Goal: Task Accomplishment & Management: Manage account settings

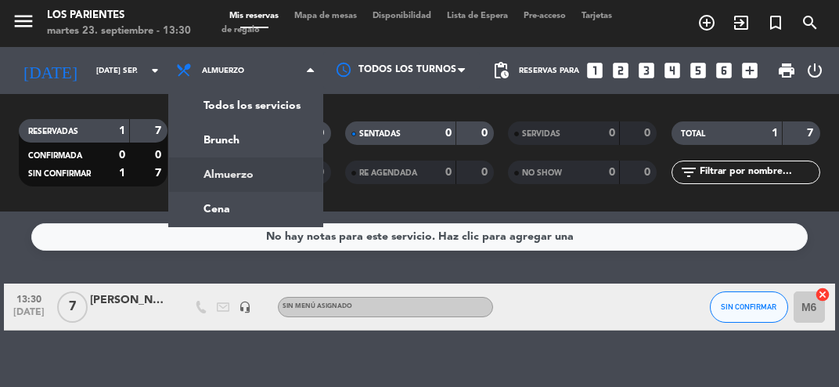
click at [238, 214] on ng-component "menu Los Parientes martes 23. septiembre - 13:30 Mis reservas Mapa de mesas Dis…" at bounding box center [419, 193] width 839 height 387
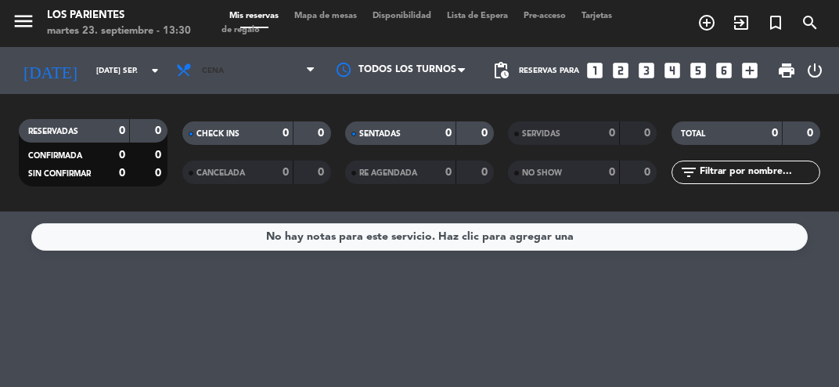
click at [233, 81] on span "Cena" at bounding box center [245, 70] width 155 height 34
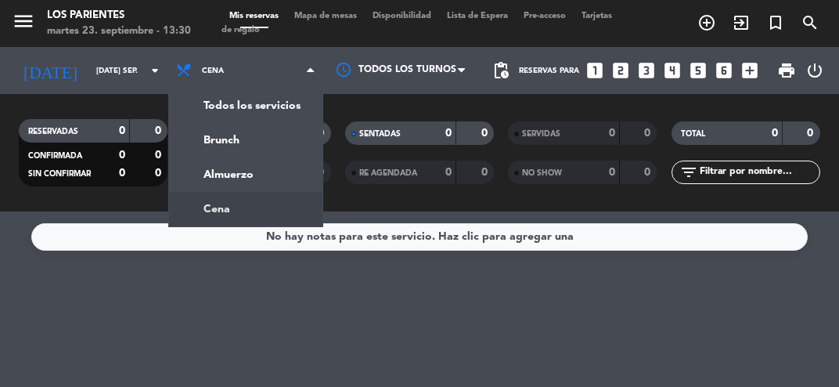
click at [230, 178] on div "menu Los Parientes martes 23. septiembre - 13:30 Mis reservas Mapa de mesas Dis…" at bounding box center [419, 105] width 839 height 211
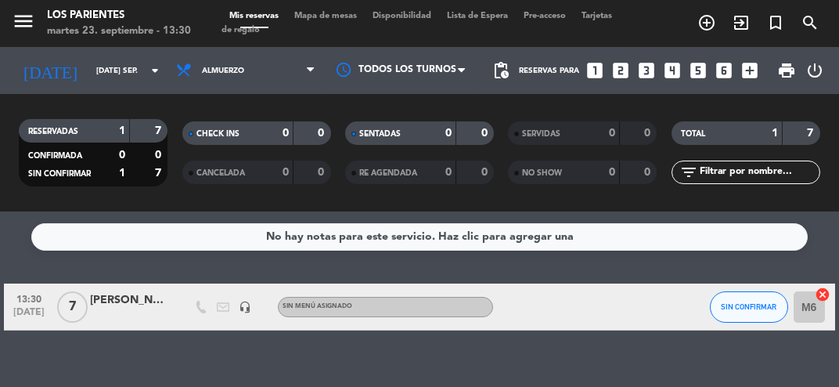
click at [351, 19] on span "Mapa de mesas" at bounding box center [325, 16] width 78 height 9
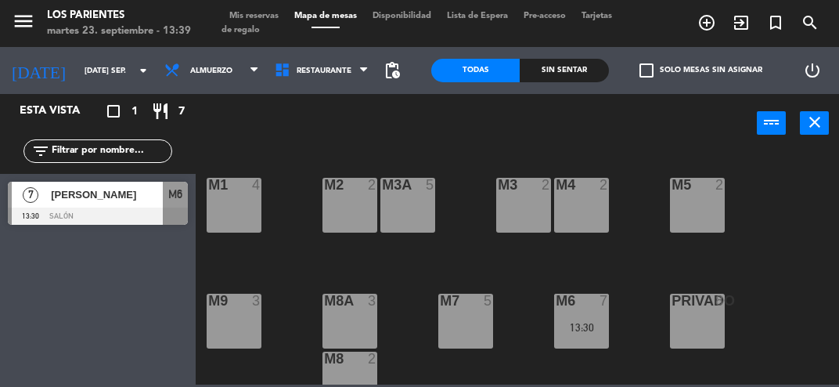
click at [59, 206] on div "[PERSON_NAME]" at bounding box center [106, 195] width 114 height 26
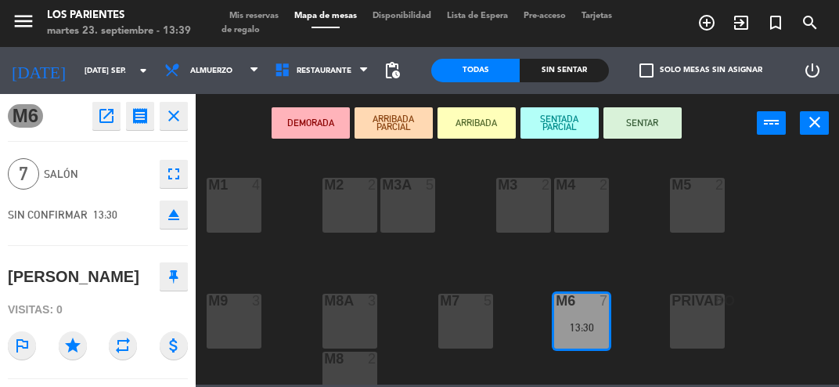
click at [100, 124] on icon "open_in_new" at bounding box center [106, 115] width 19 height 19
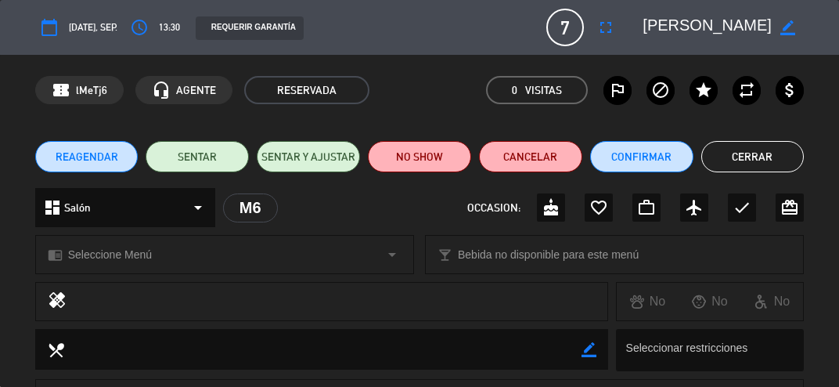
click at [68, 157] on span "REAGENDAR" at bounding box center [87, 157] width 63 height 16
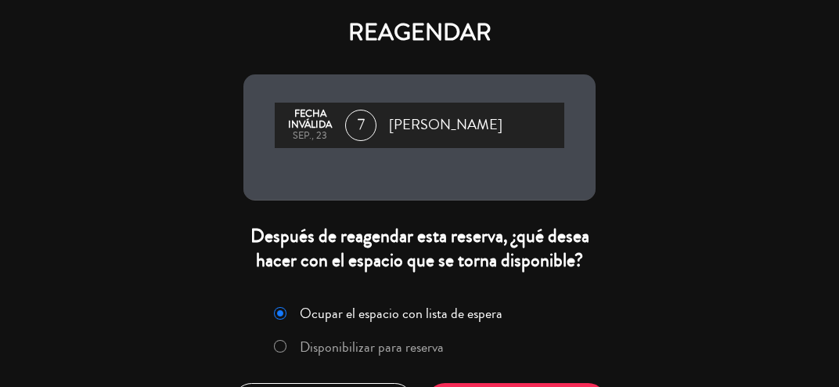
click at [275, 347] on input "Disponibilizar para reserva" at bounding box center [279, 345] width 10 height 10
radio input "true"
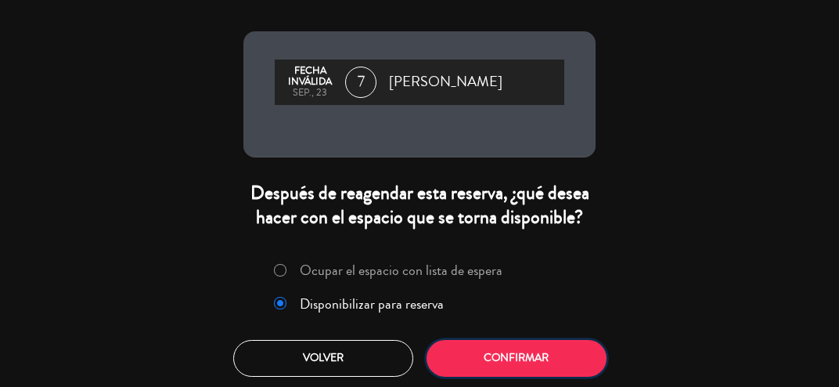
click at [492, 365] on button "Confirmar" at bounding box center [517, 358] width 180 height 37
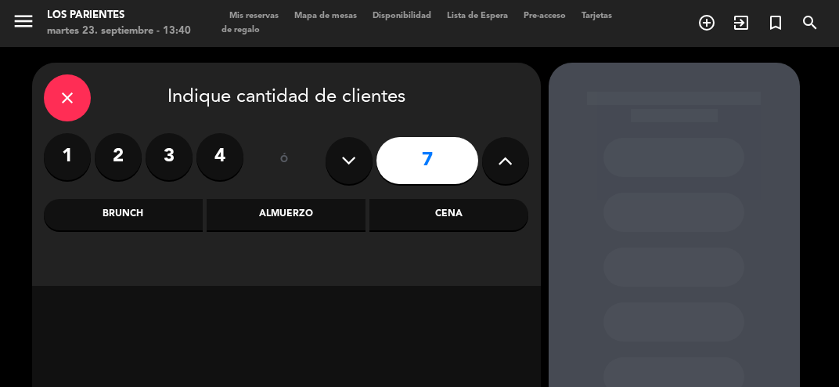
click at [247, 226] on div "Almuerzo" at bounding box center [286, 214] width 159 height 31
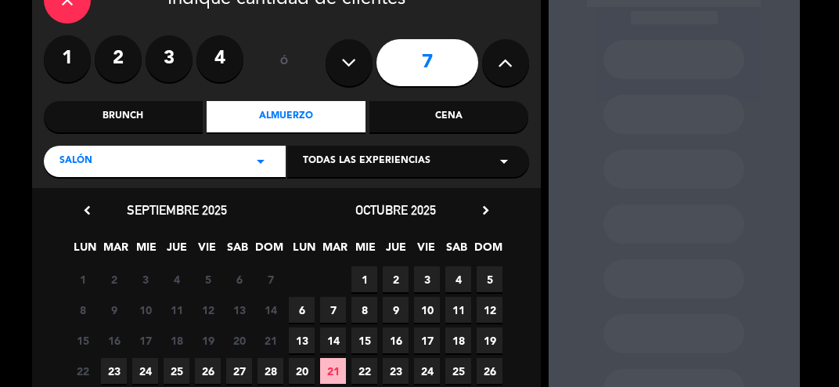
scroll to position [127, 0]
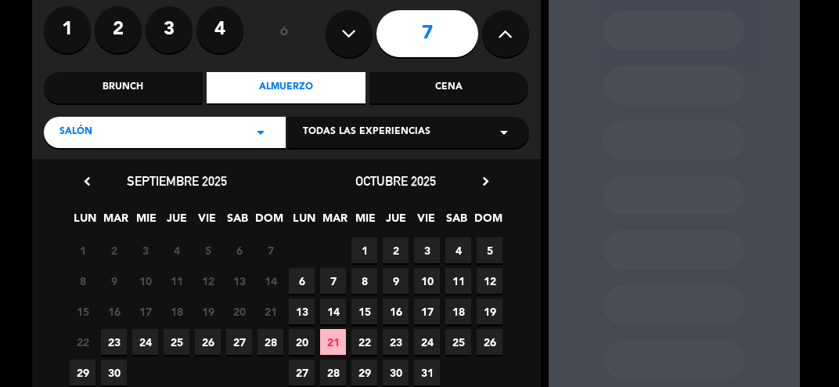
click at [138, 344] on span "24" at bounding box center [145, 342] width 26 height 26
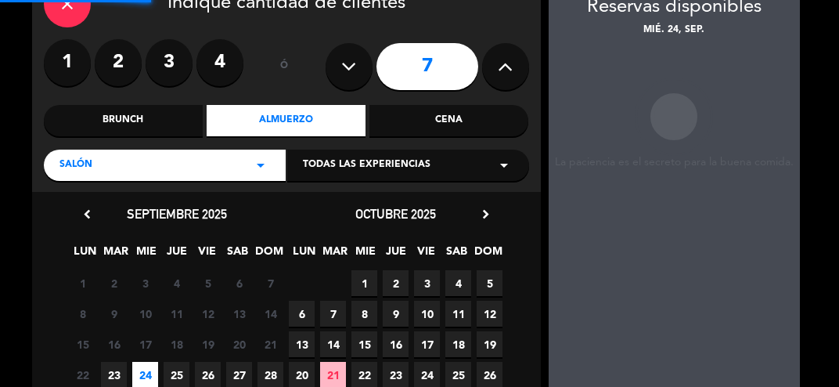
scroll to position [63, 0]
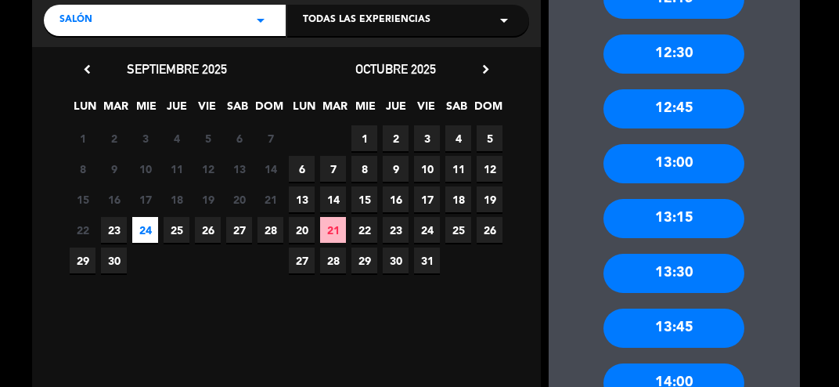
click at [647, 272] on div "13:30" at bounding box center [674, 273] width 141 height 39
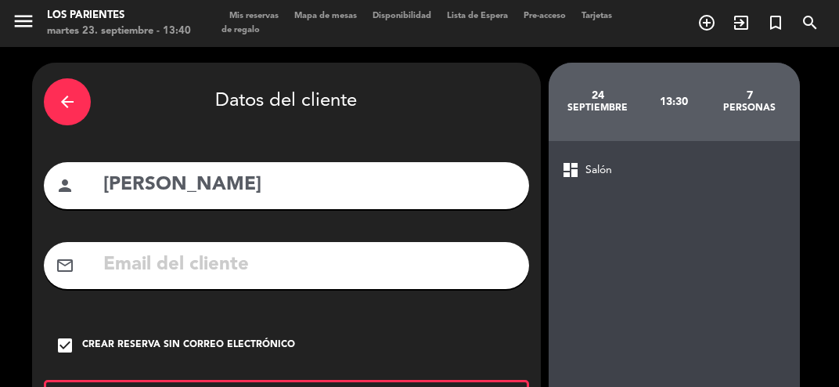
scroll to position [121, 0]
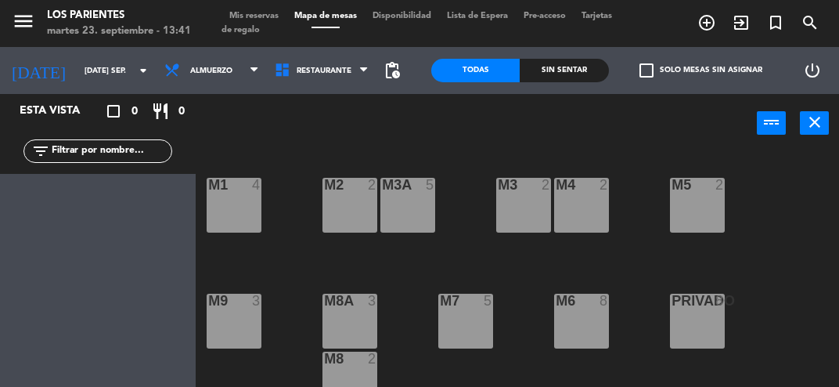
click at [340, 319] on div "M8A 3" at bounding box center [350, 321] width 55 height 55
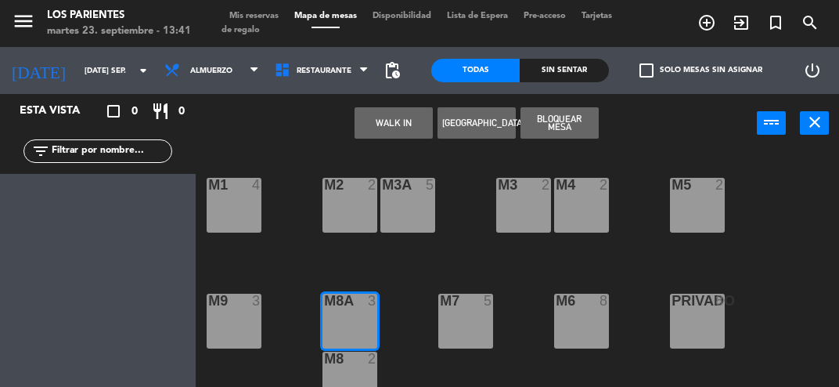
click at [379, 124] on button "WALK IN" at bounding box center [394, 122] width 78 height 31
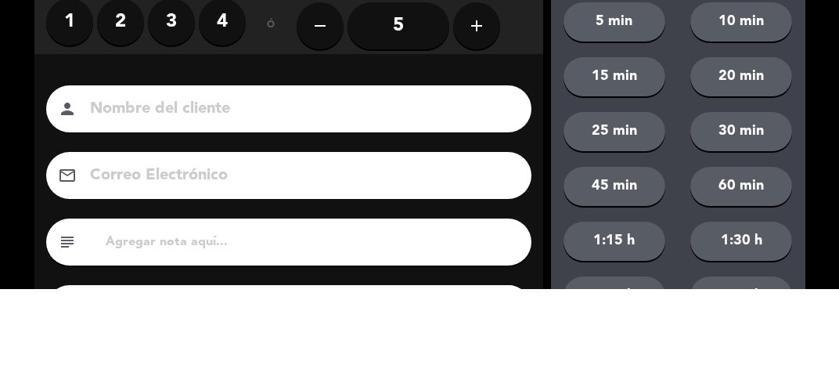
click at [218, 125] on label "4" at bounding box center [222, 120] width 47 height 47
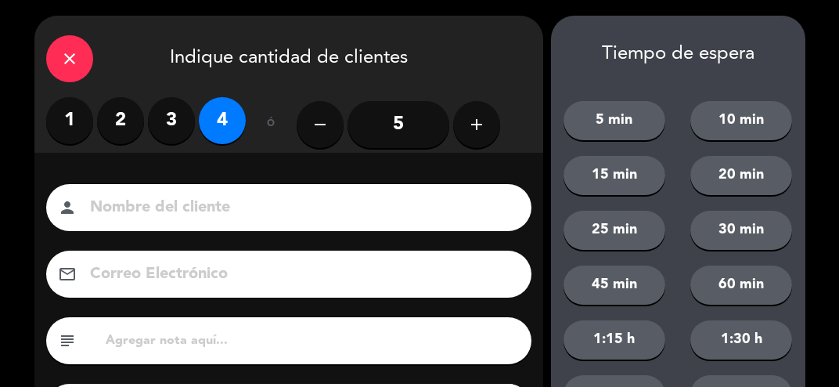
scroll to position [142, 0]
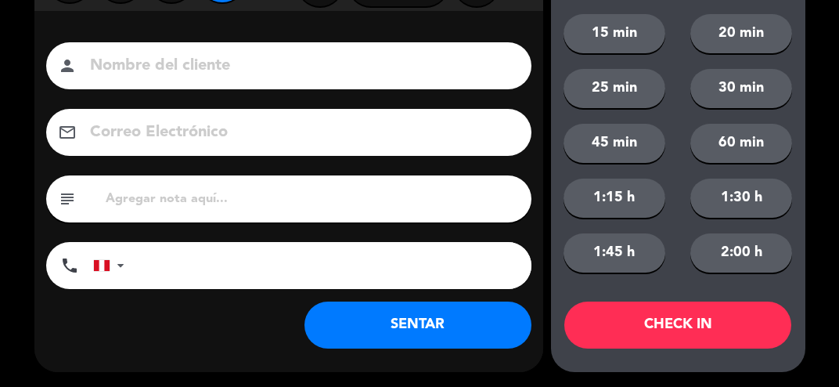
click at [398, 340] on button "SENTAR" at bounding box center [417, 324] width 227 height 47
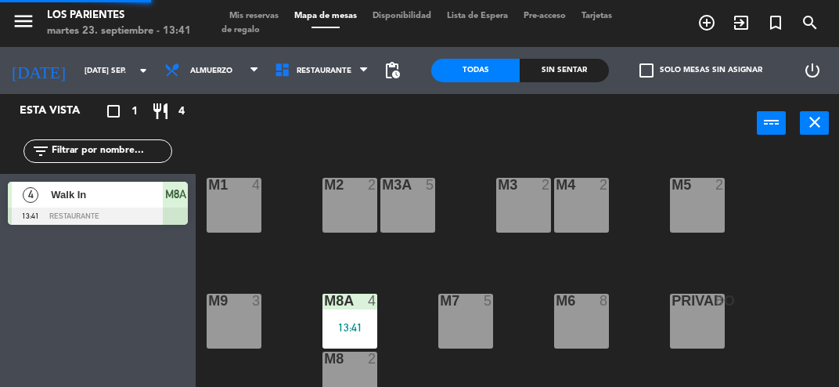
click at [229, 215] on div "M1 4" at bounding box center [234, 205] width 55 height 55
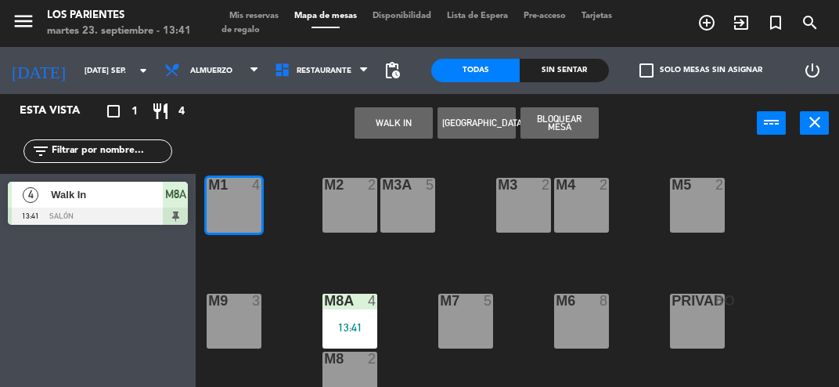
click at [376, 119] on button "WALK IN" at bounding box center [394, 122] width 78 height 31
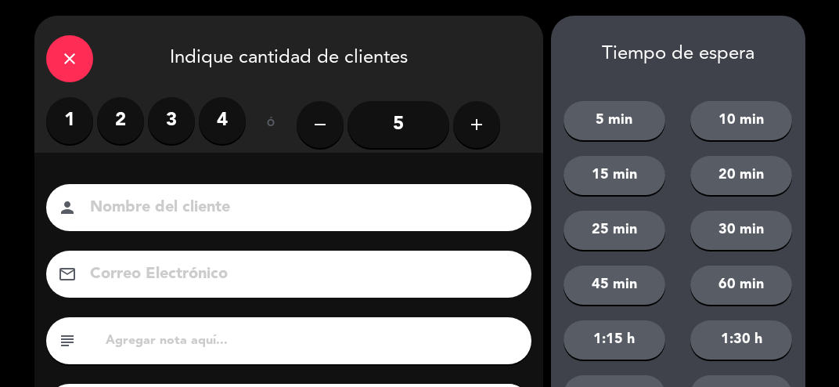
click at [171, 111] on label "3" at bounding box center [171, 120] width 47 height 47
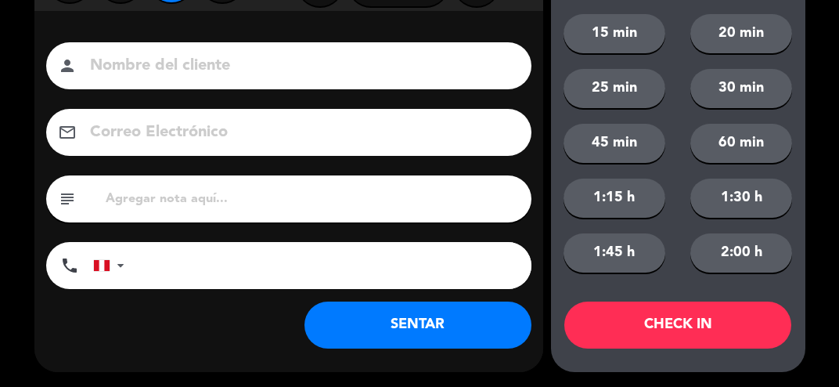
click at [361, 323] on button "SENTAR" at bounding box center [417, 324] width 227 height 47
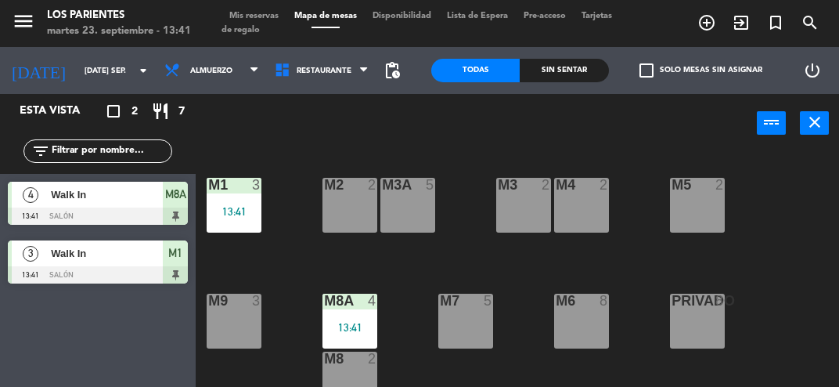
click at [134, 74] on icon "arrow_drop_down" at bounding box center [143, 70] width 19 height 19
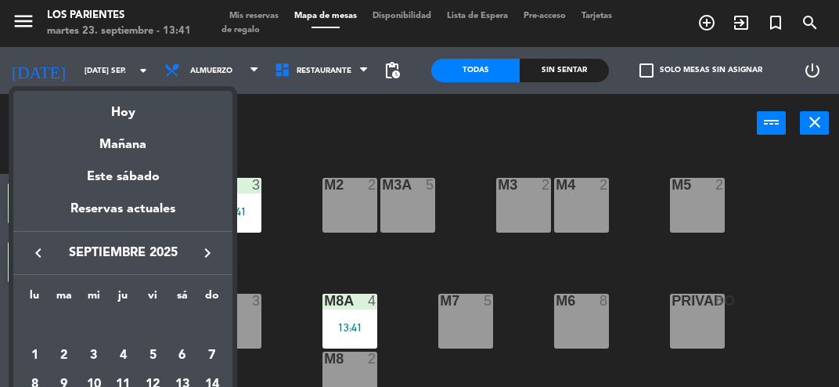
click at [102, 156] on div "Este sábado" at bounding box center [122, 177] width 219 height 44
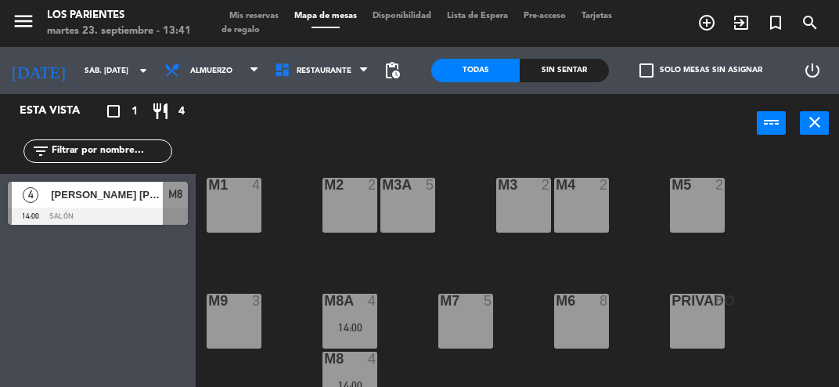
click at [92, 66] on input "sáb. [DATE]" at bounding box center [130, 71] width 106 height 24
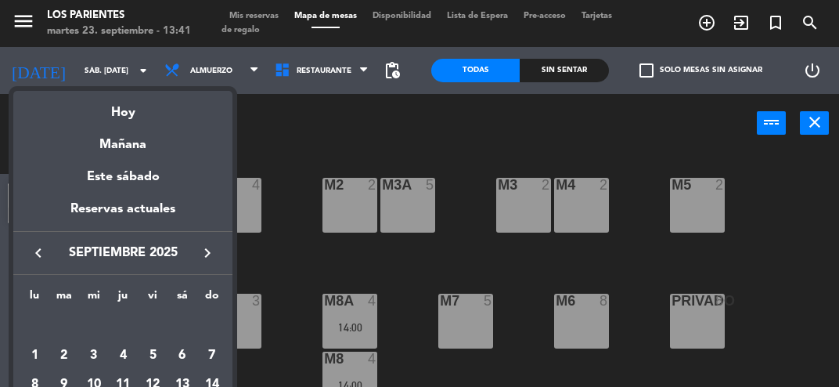
click at [109, 148] on div "Mañana" at bounding box center [122, 139] width 219 height 32
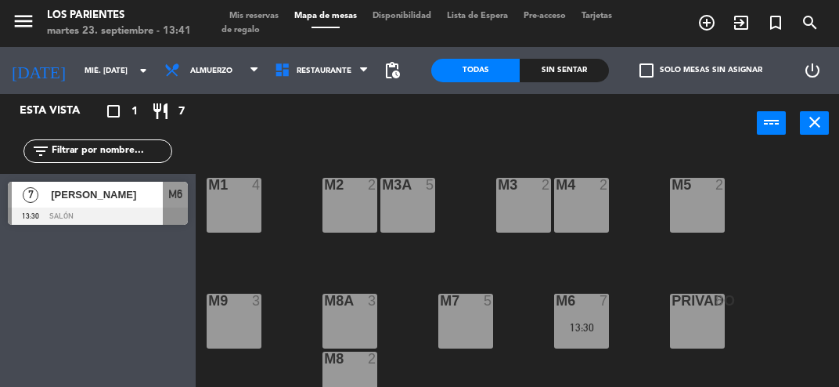
click at [86, 67] on input "mié. [DATE]" at bounding box center [130, 71] width 106 height 24
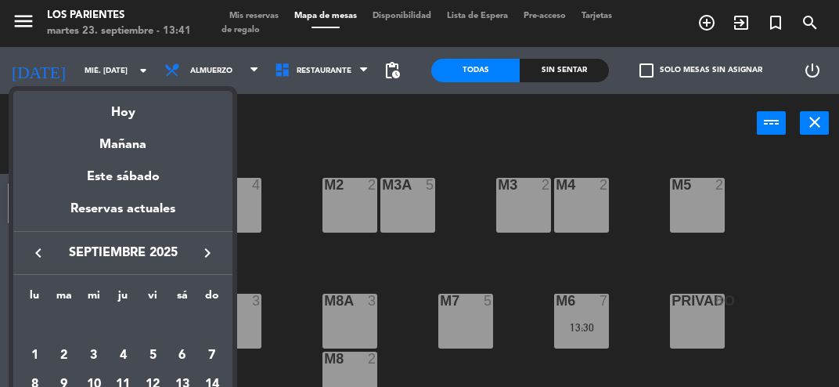
click at [95, 118] on div "Hoy" at bounding box center [122, 107] width 219 height 32
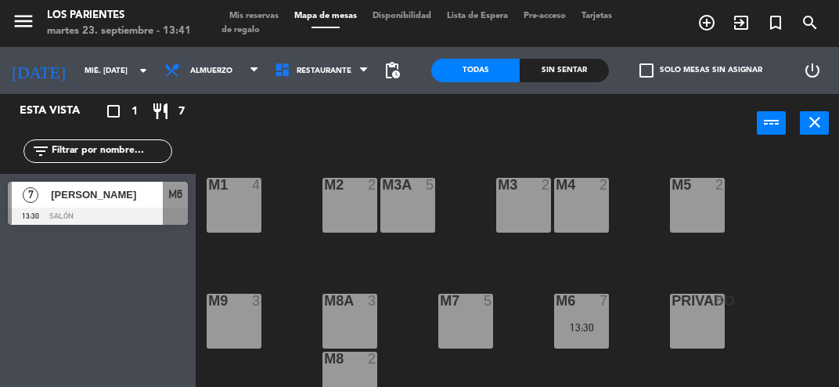
type input "[DATE] sep."
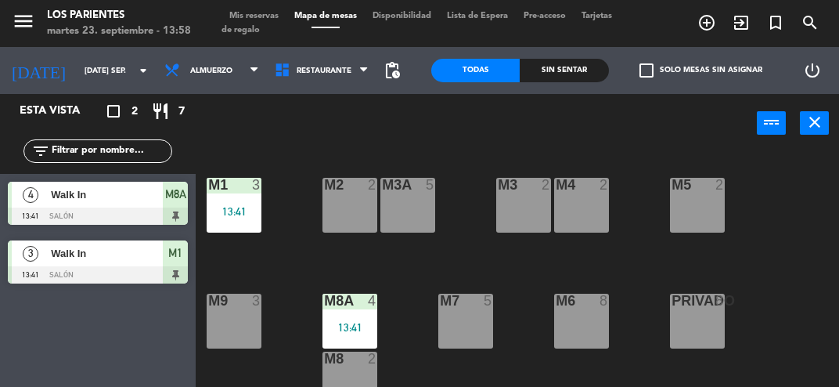
click at [77, 207] on div at bounding box center [98, 215] width 180 height 17
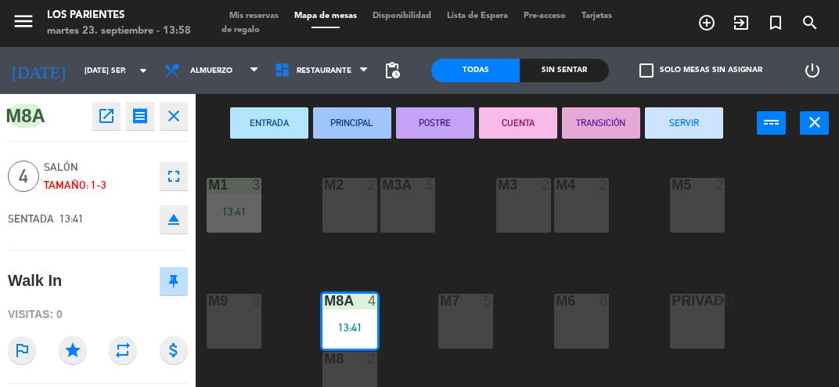
click at [686, 137] on button "SERVIR" at bounding box center [684, 122] width 78 height 31
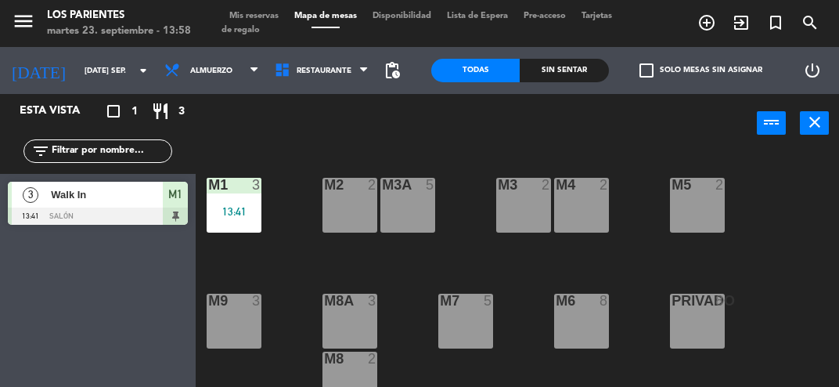
click at [92, 201] on span "Walk In" at bounding box center [107, 194] width 112 height 16
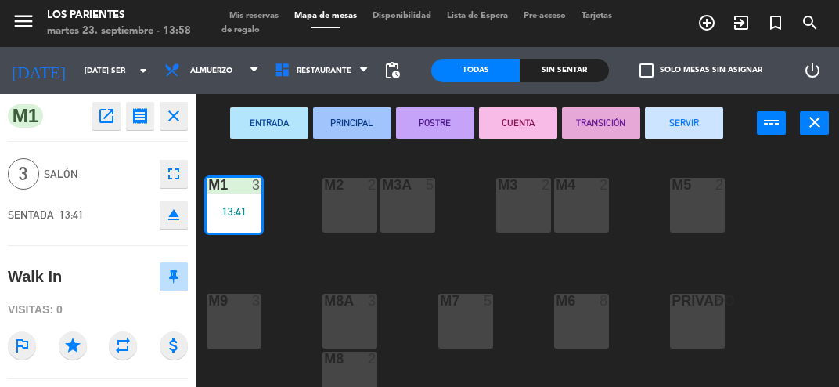
click at [697, 126] on button "SERVIR" at bounding box center [684, 122] width 78 height 31
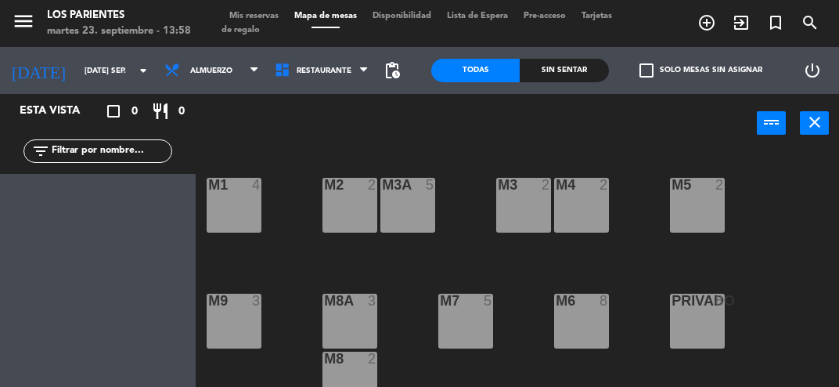
click at [244, 16] on span "Mis reservas" at bounding box center [254, 16] width 65 height 9
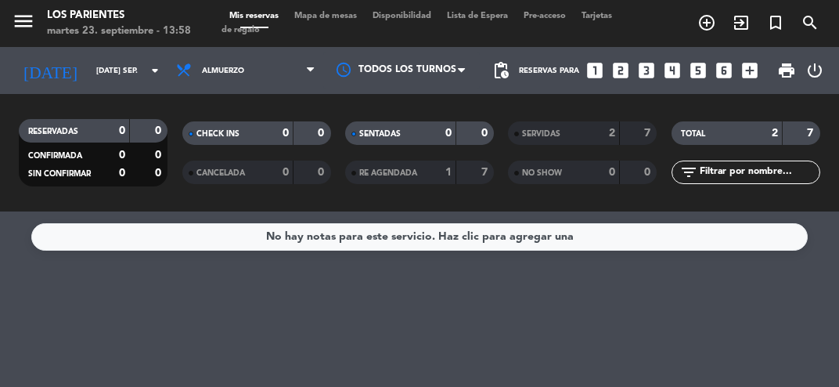
click at [304, 17] on span "Mapa de mesas" at bounding box center [325, 16] width 78 height 9
